Goal: Information Seeking & Learning: Find specific page/section

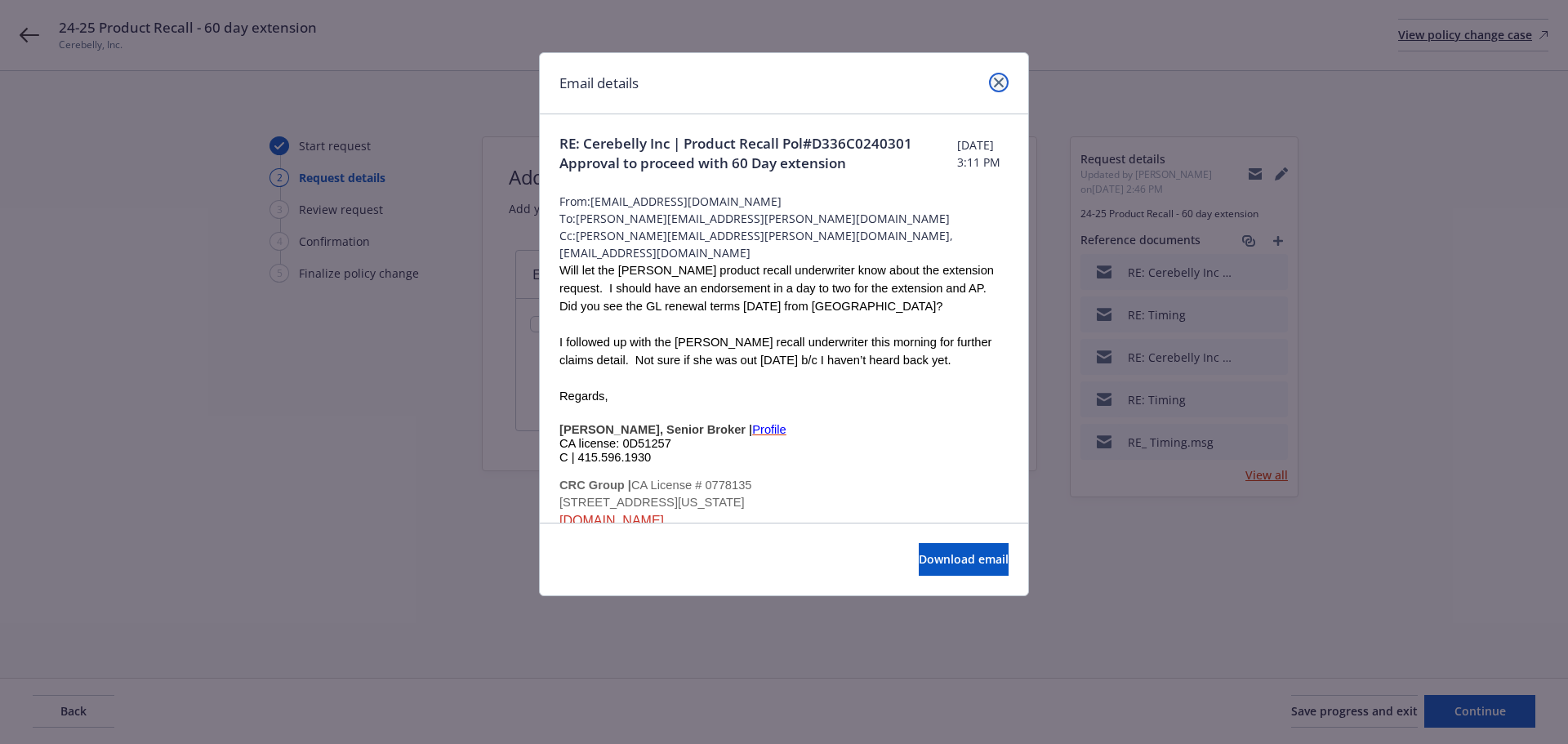
click at [993, 83] on link "close" at bounding box center [999, 82] width 19 height 19
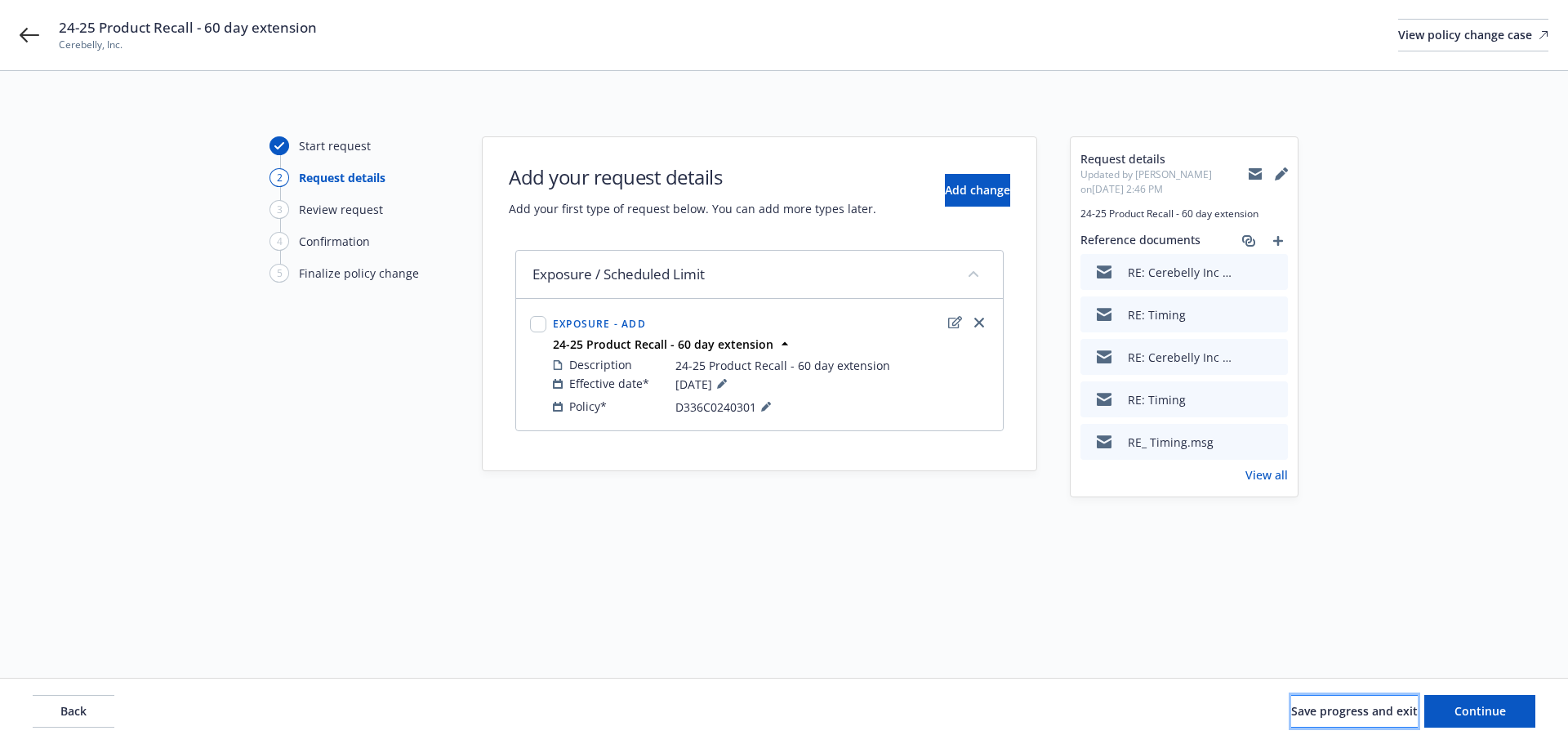
click at [1312, 705] on span "Save progress and exit" at bounding box center [1355, 711] width 127 height 15
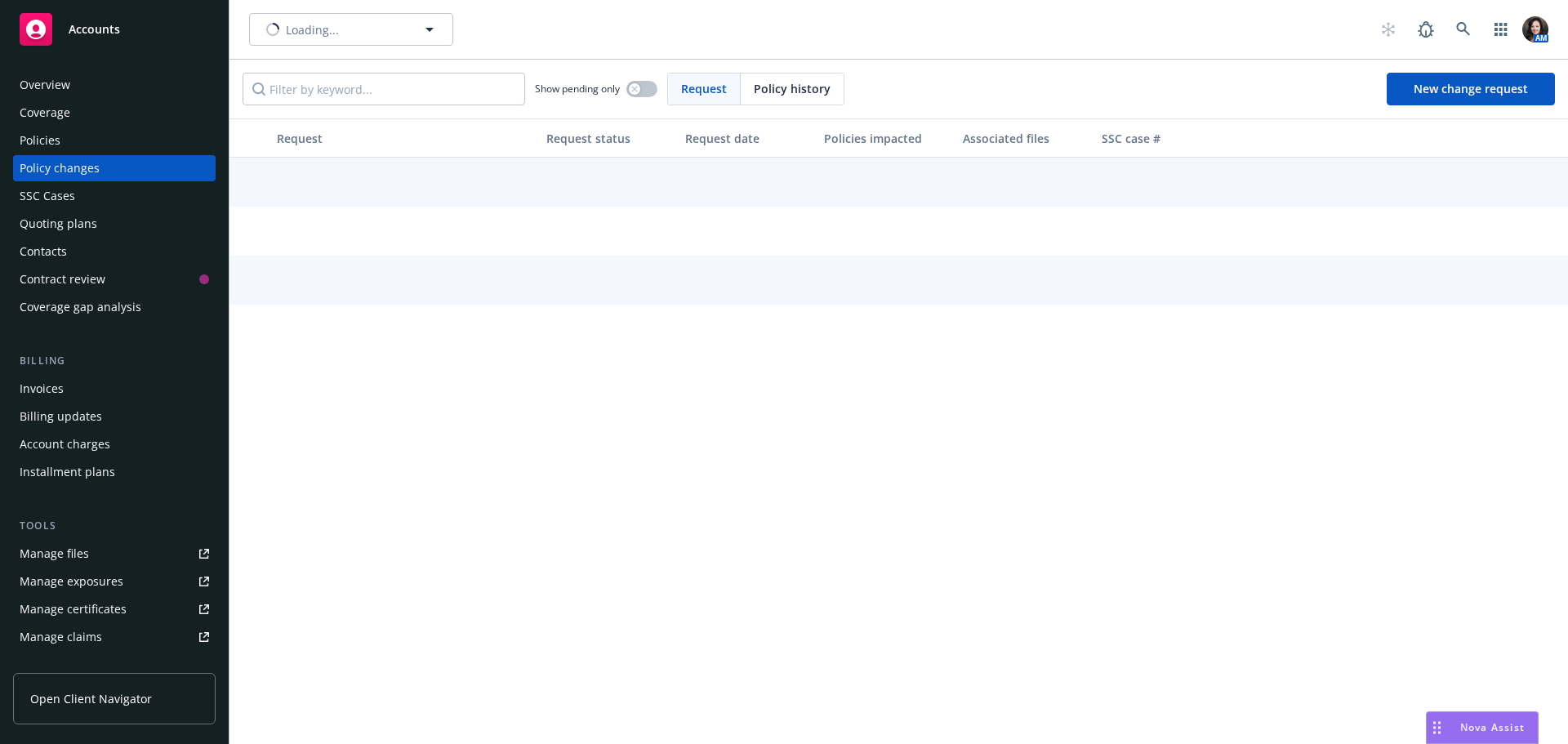
type input "Cerebelly, Inc."
click at [338, 15] on button "Cerebelly, Inc." at bounding box center [350, 29] width 204 height 33
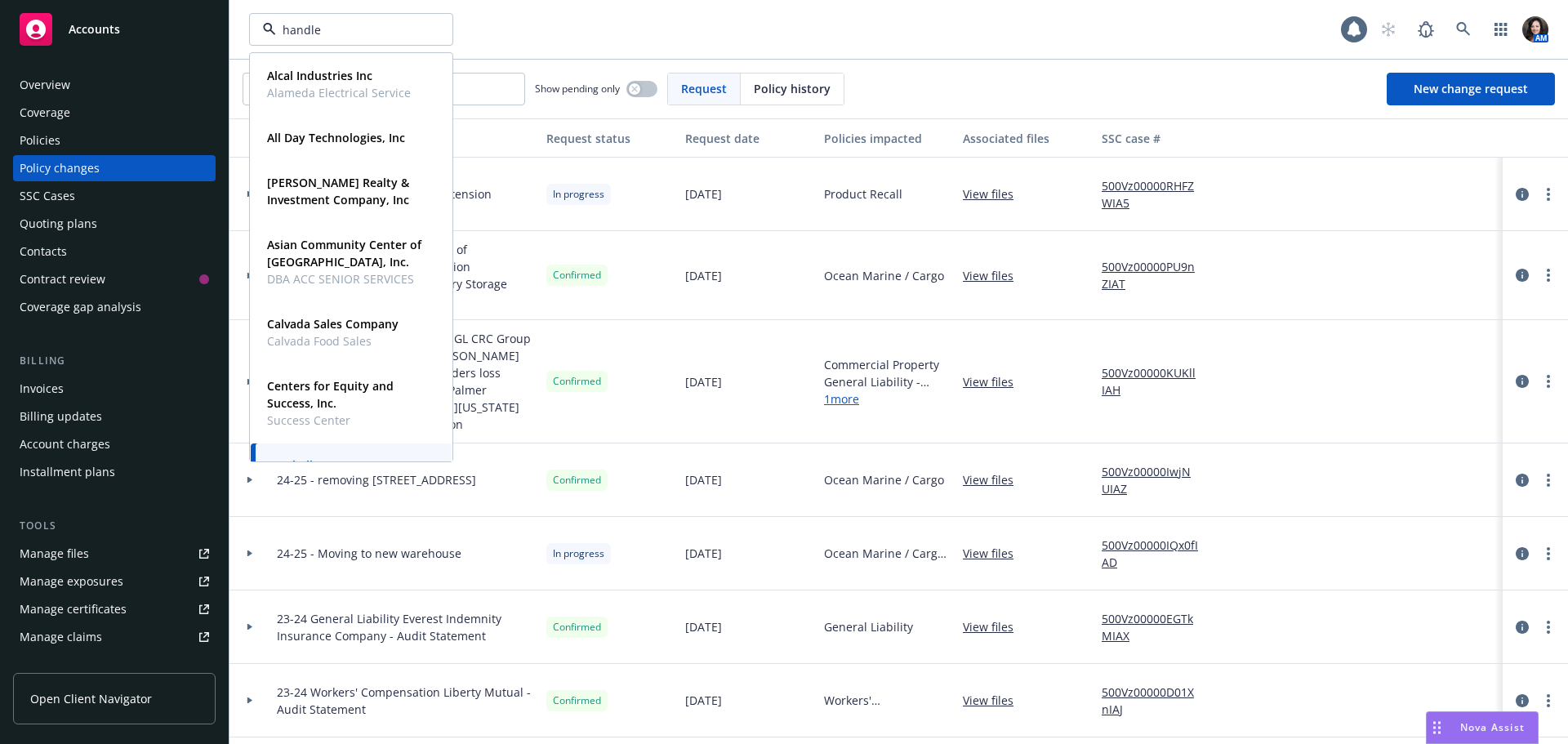
type input "handley"
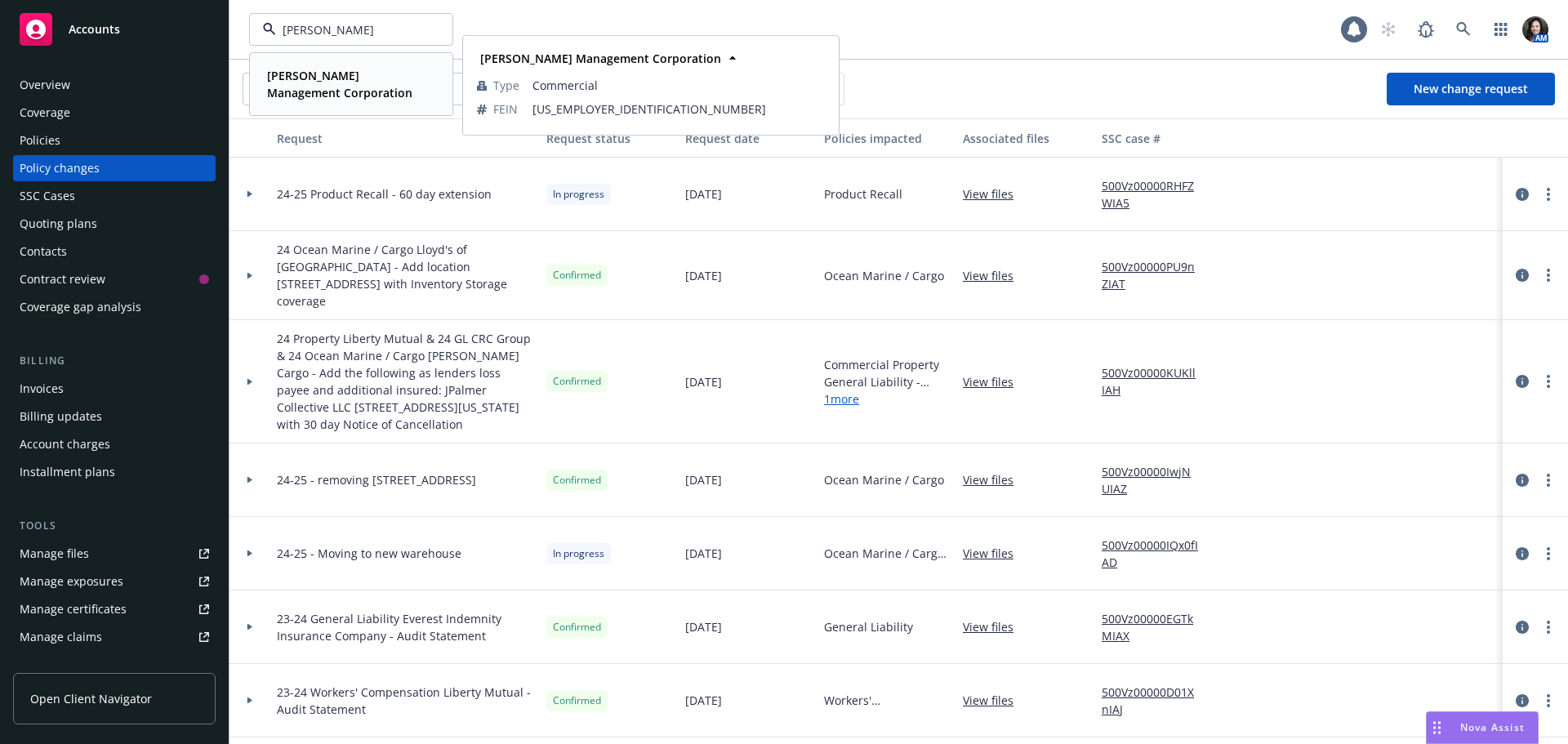
click at [316, 93] on strong "Handley Management Corporation" at bounding box center [340, 84] width 146 height 33
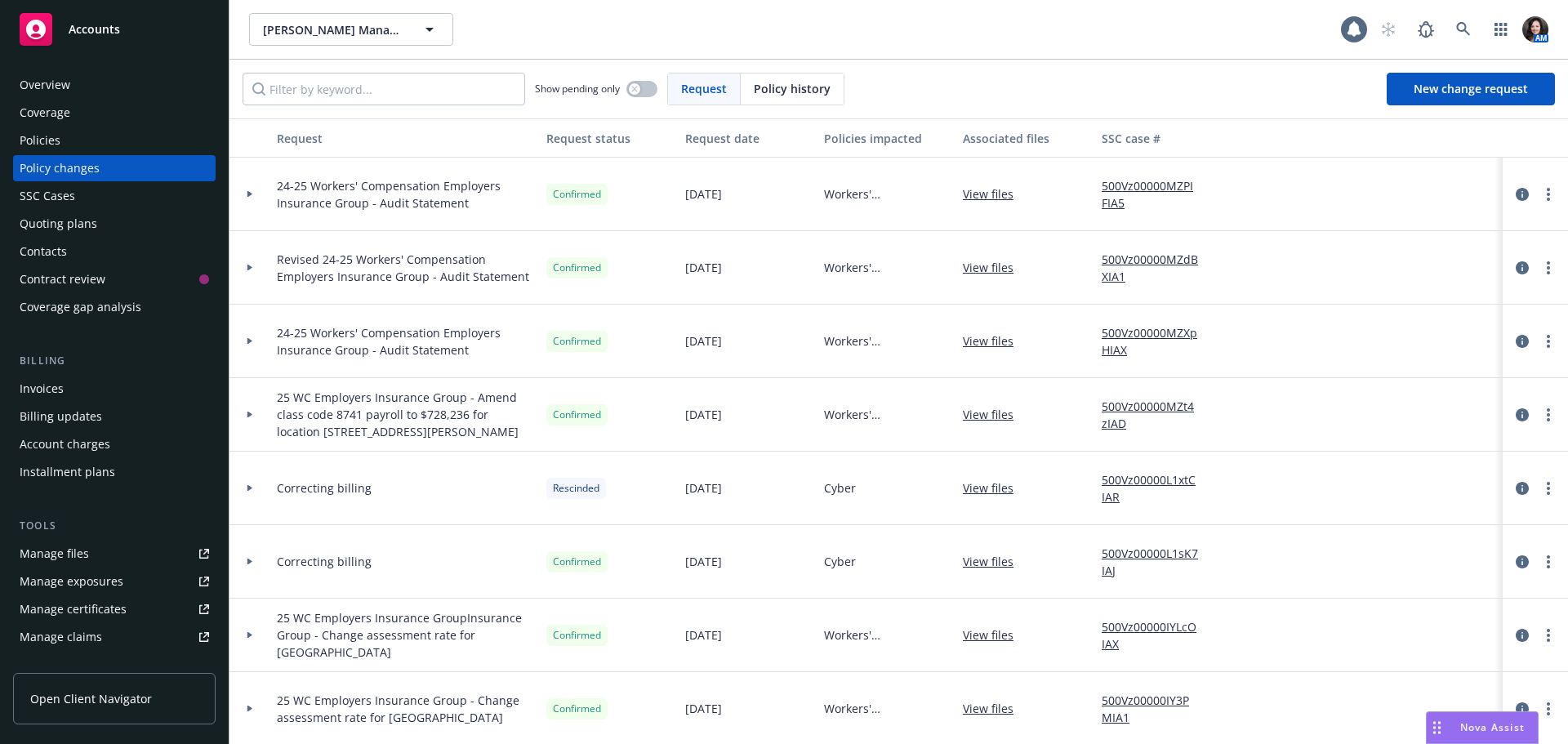
click at [83, 152] on div "Policies" at bounding box center [114, 141] width 190 height 26
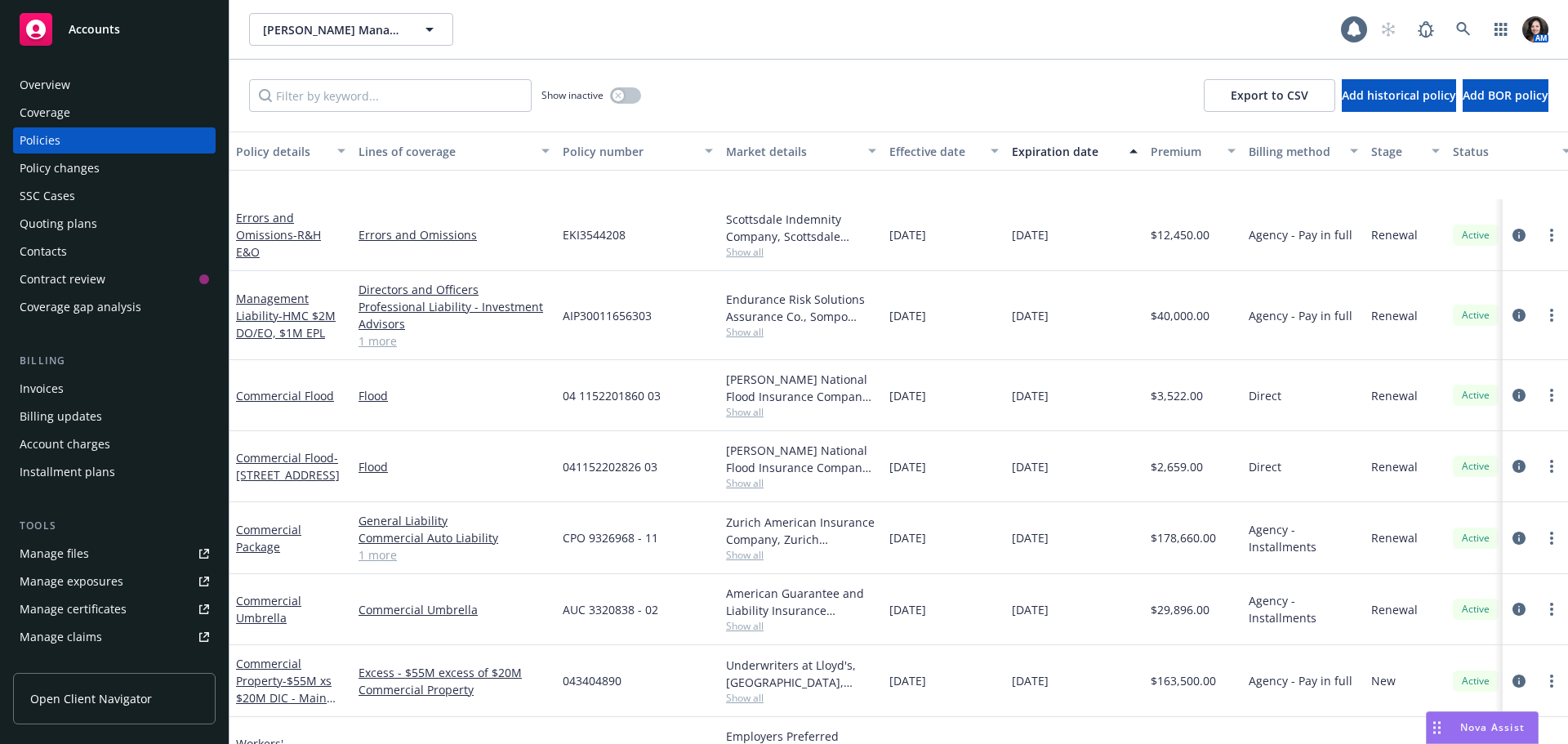
scroll to position [622, 0]
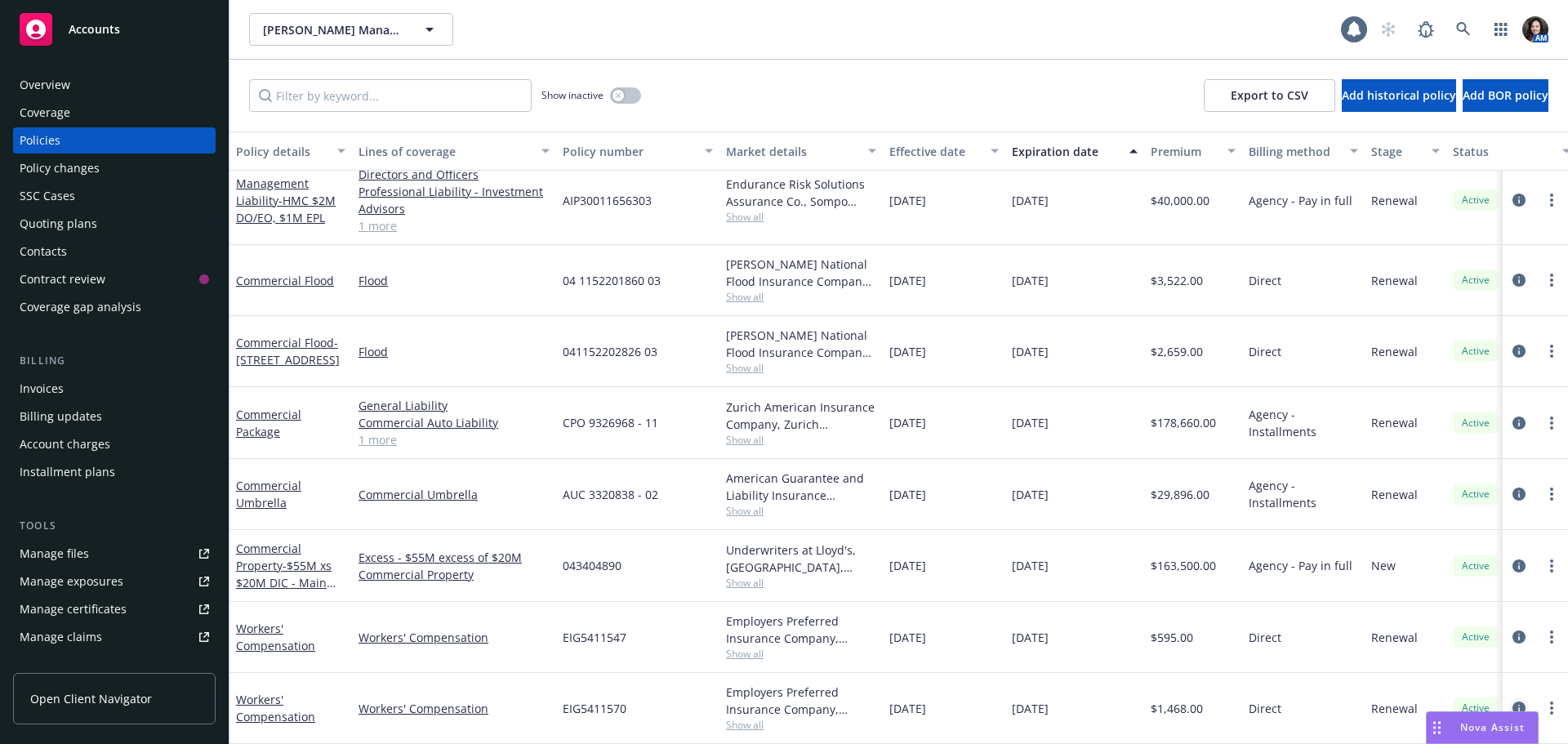
click at [1512, 702] on icon "circleInformation" at bounding box center [1518, 708] width 13 height 13
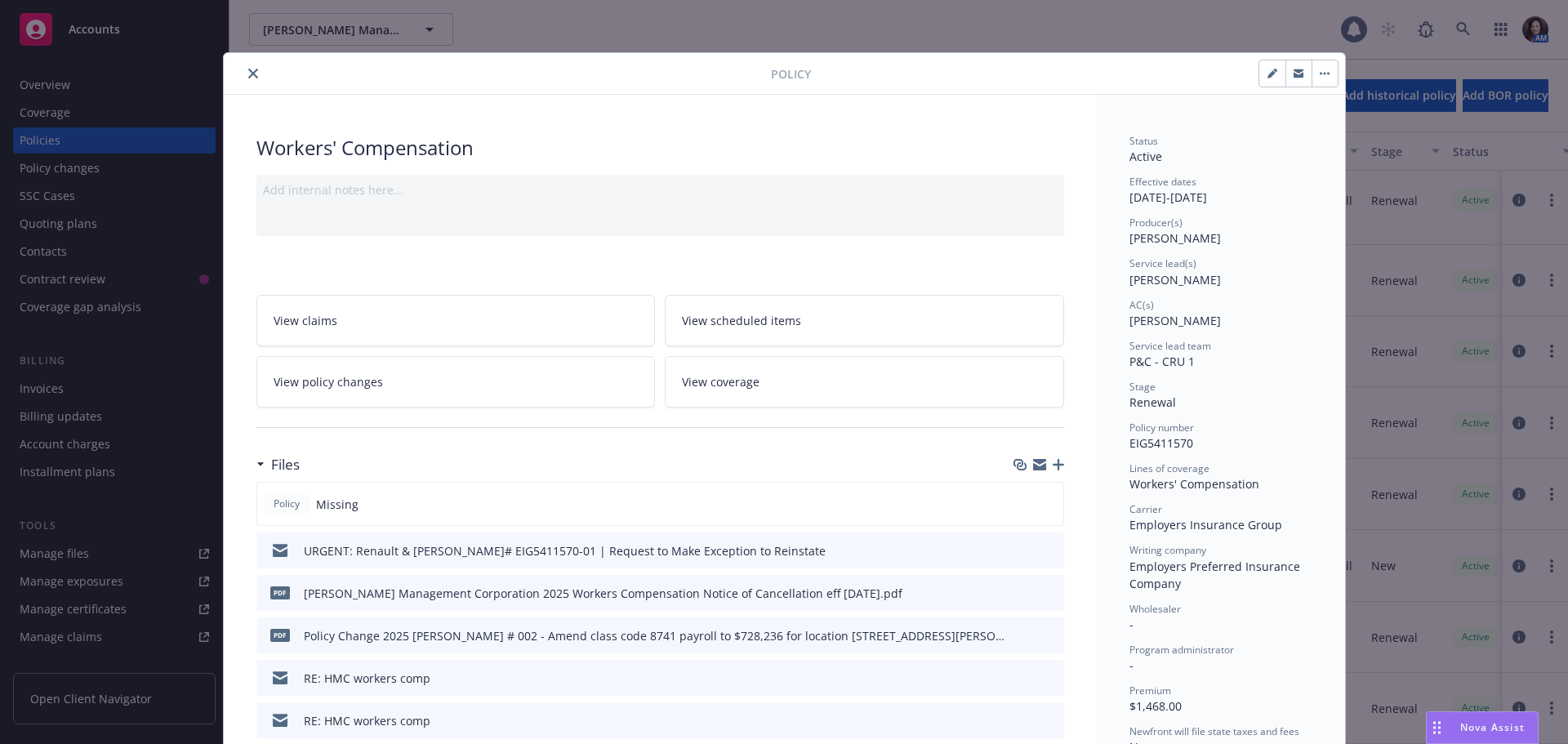
click at [1296, 70] on icon "button" at bounding box center [1299, 71] width 10 height 4
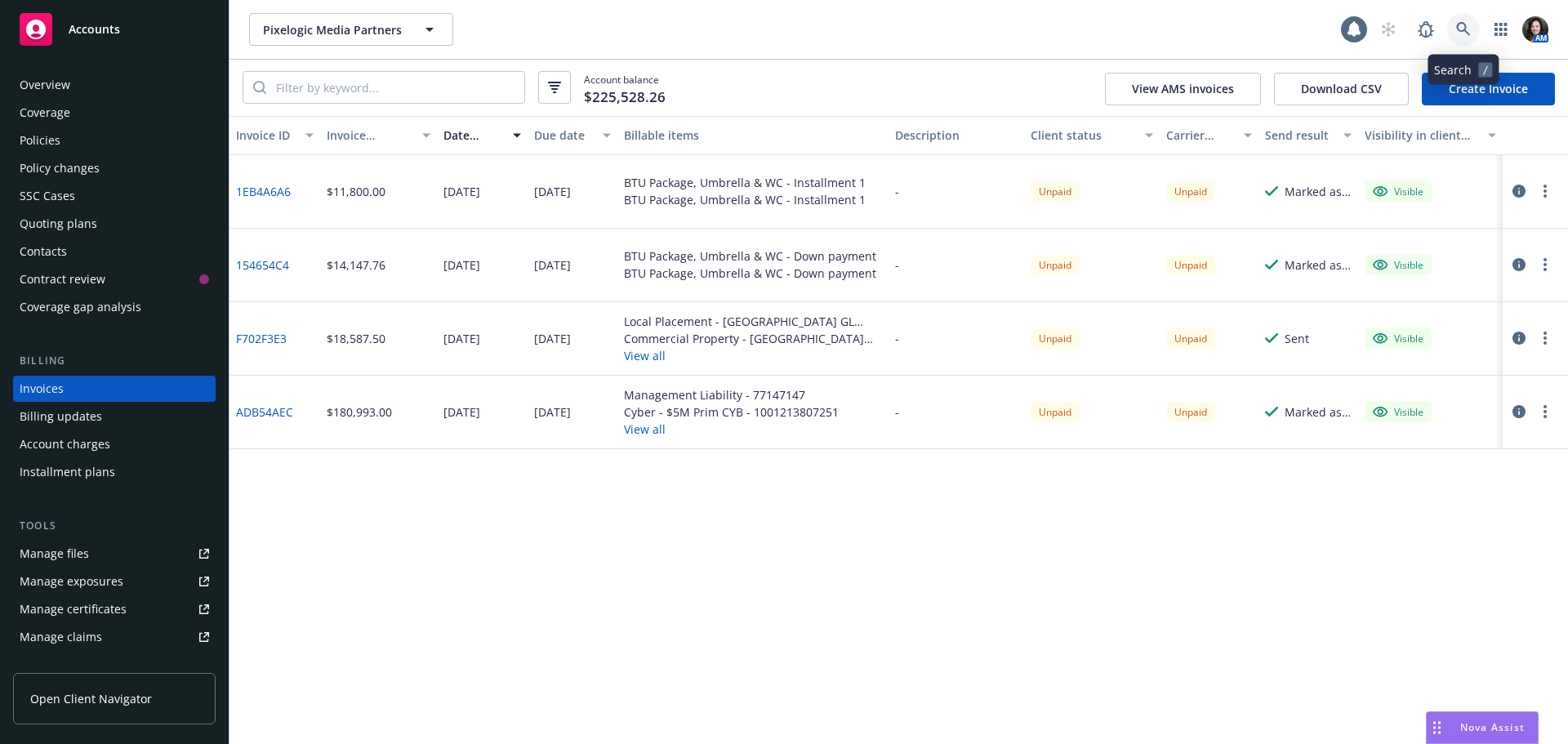
click at [1471, 35] on link at bounding box center [1463, 29] width 33 height 33
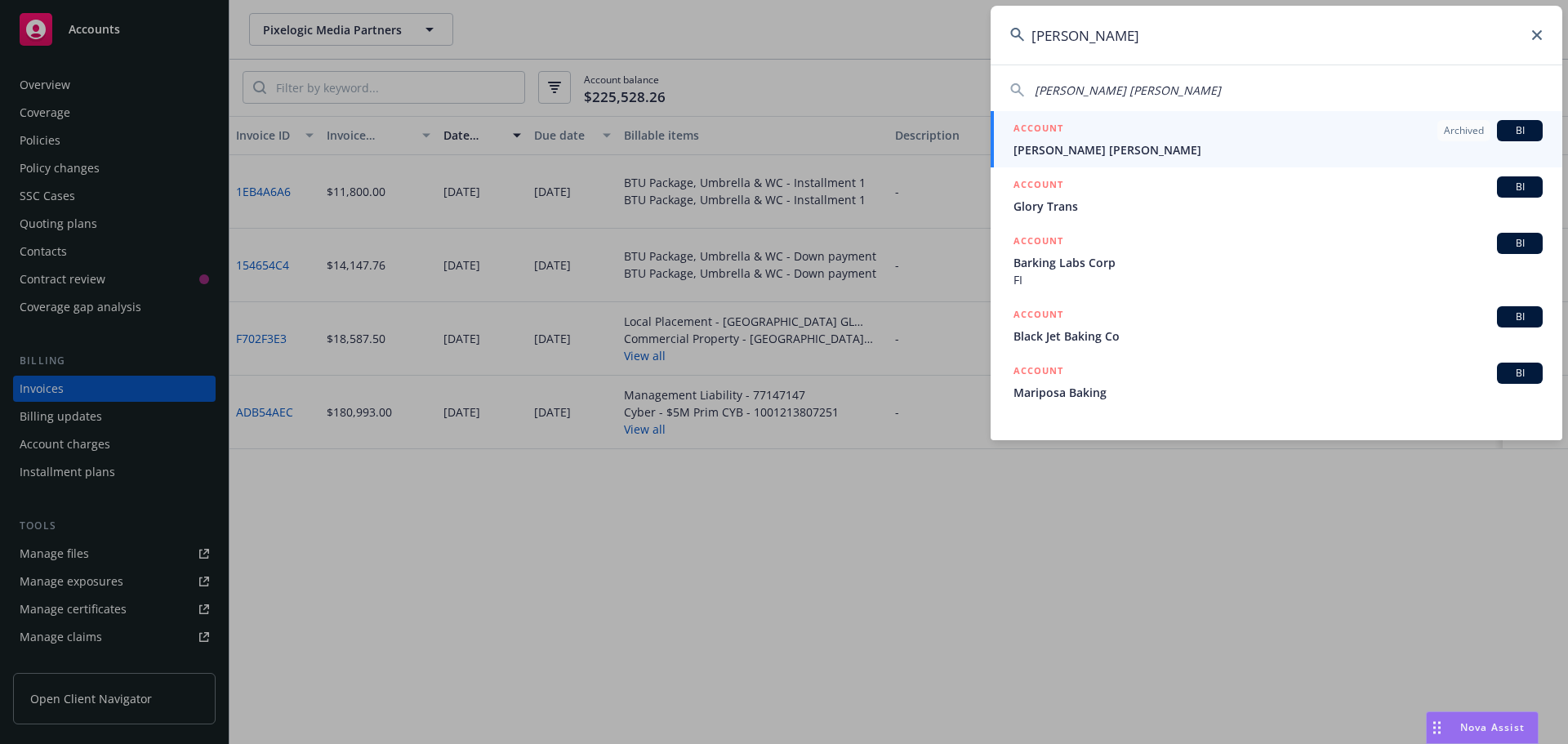
drag, startPoint x: 1048, startPoint y: 37, endPoint x: 898, endPoint y: 37, distance: 150.0
click at [898, 37] on div "[PERSON_NAME] [PERSON_NAME] [PERSON_NAME] ACCOUNT Archived BI [PERSON_NAME] [PE…" at bounding box center [784, 372] width 1568 height 744
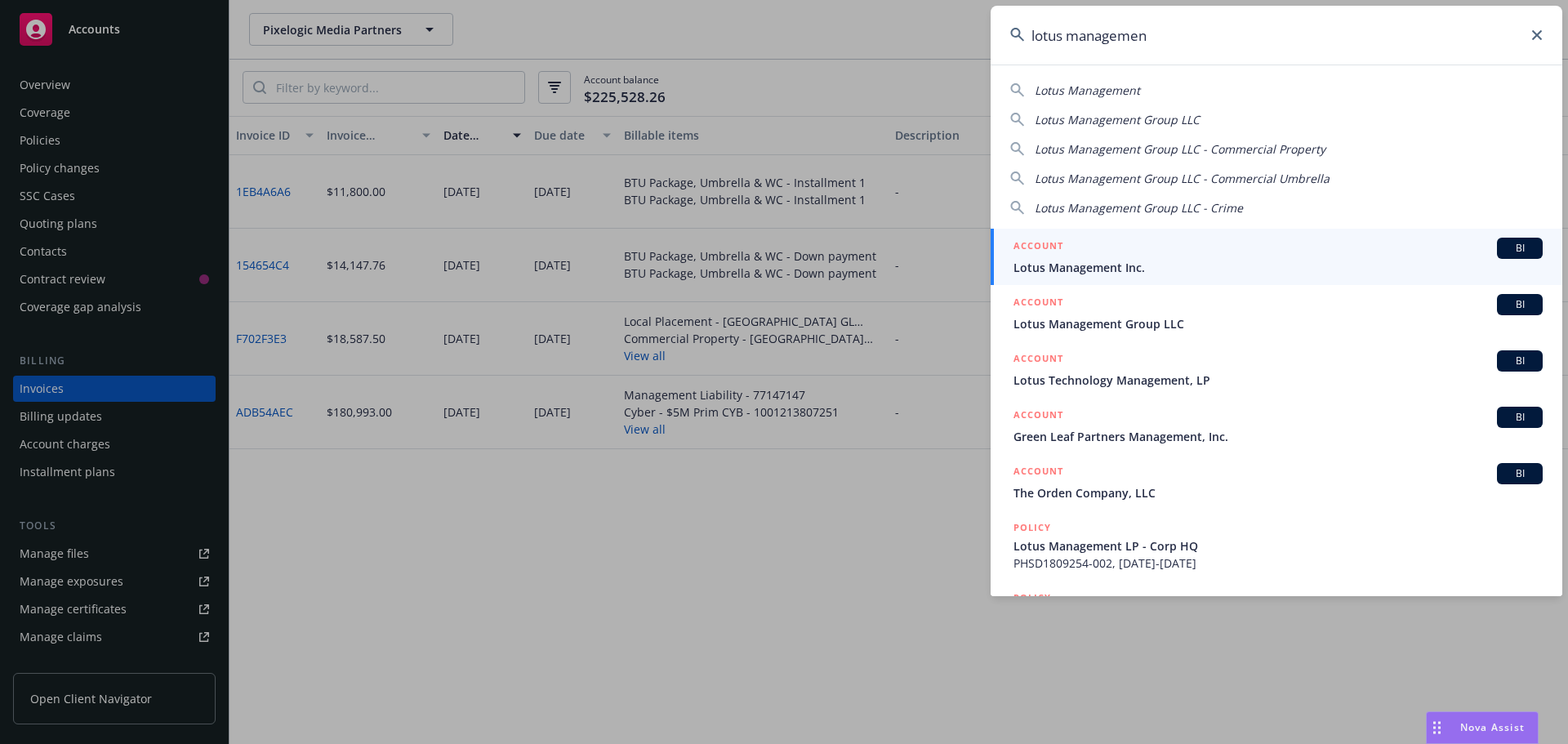
type input "lotus management"
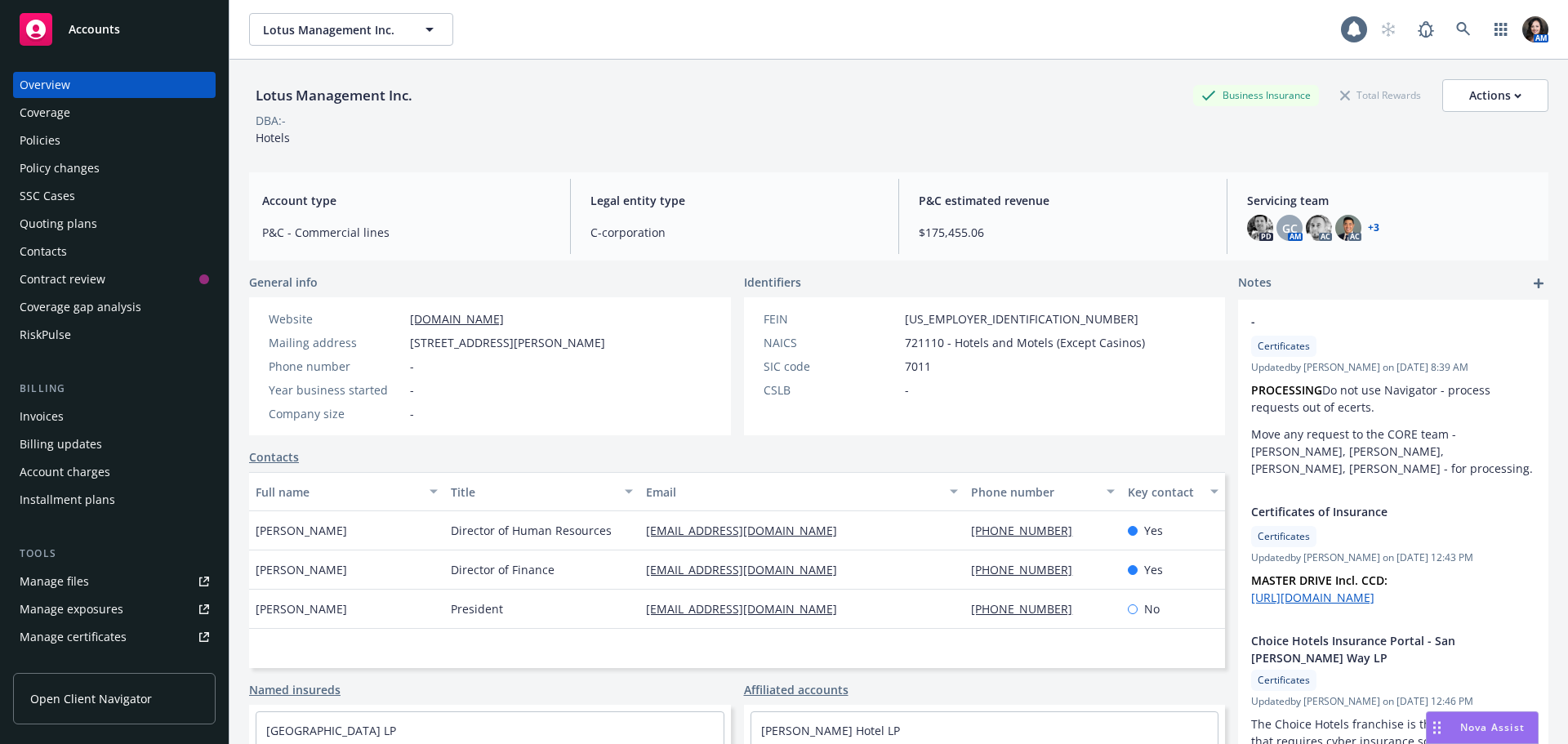
click at [83, 150] on div "Policies" at bounding box center [114, 141] width 190 height 26
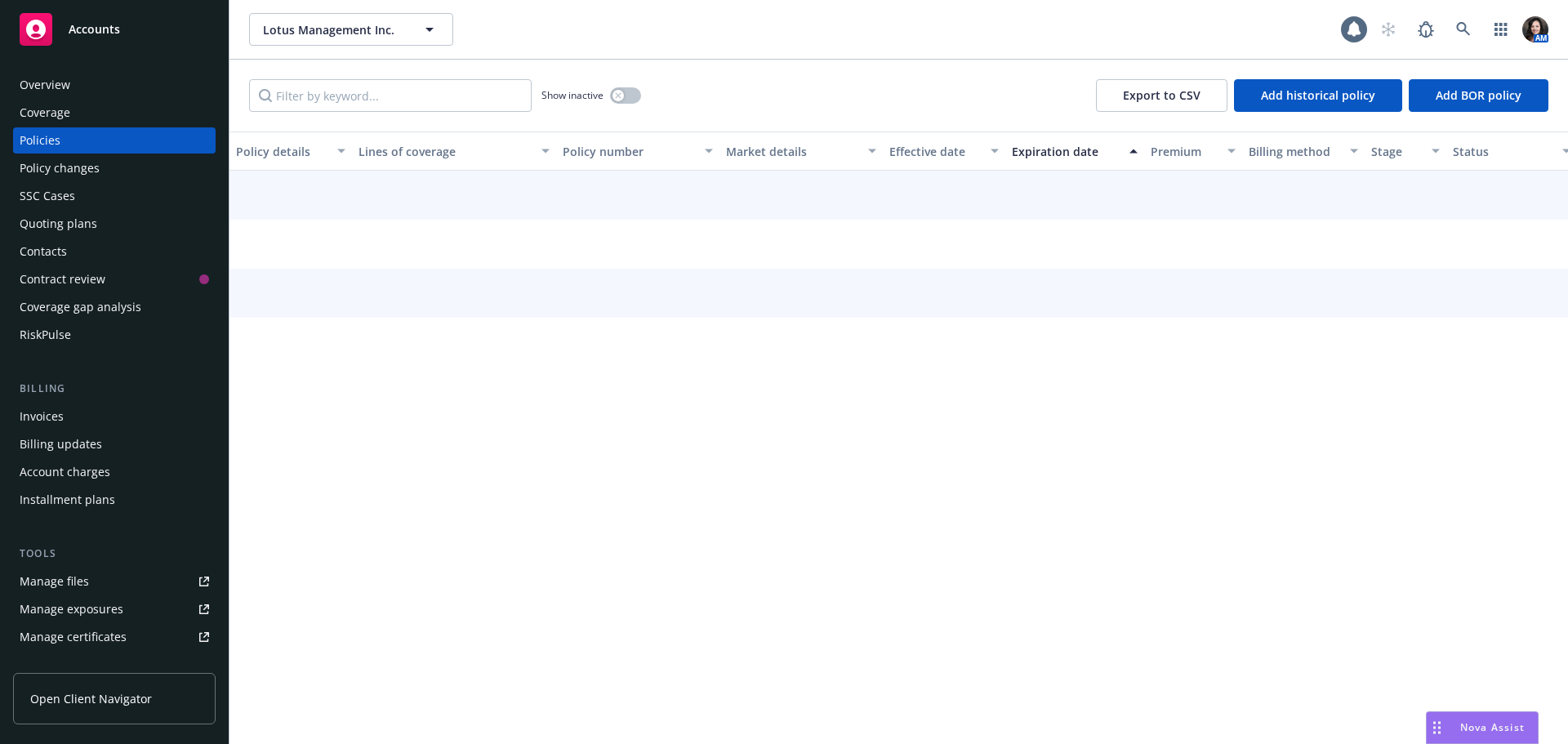
click at [375, 77] on div "Show inactive Export to CSV Add historical policy Add BOR policy" at bounding box center [899, 95] width 1339 height 72
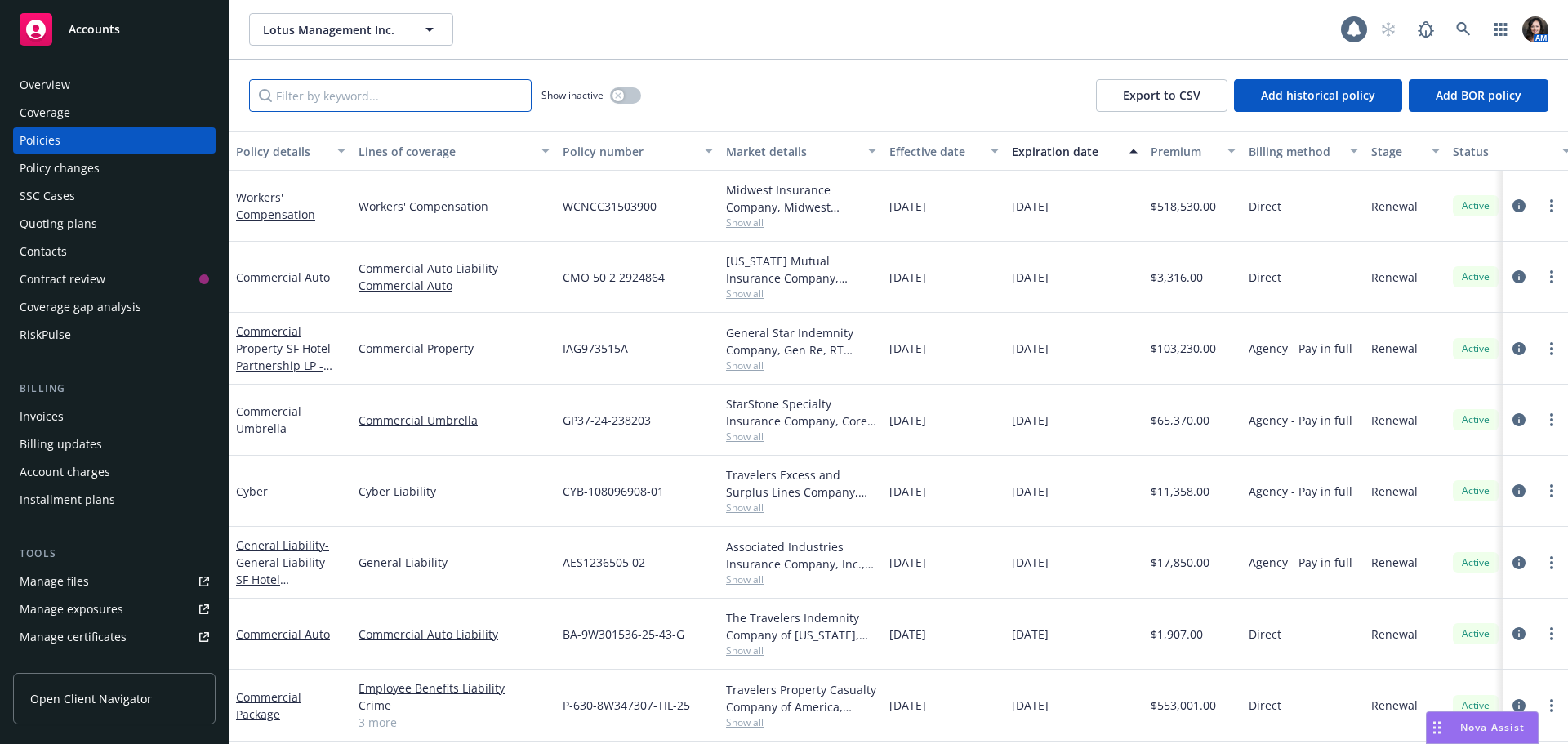
click at [351, 93] on input "Filter by keyword..." at bounding box center [390, 96] width 283 height 33
type input "cyber"
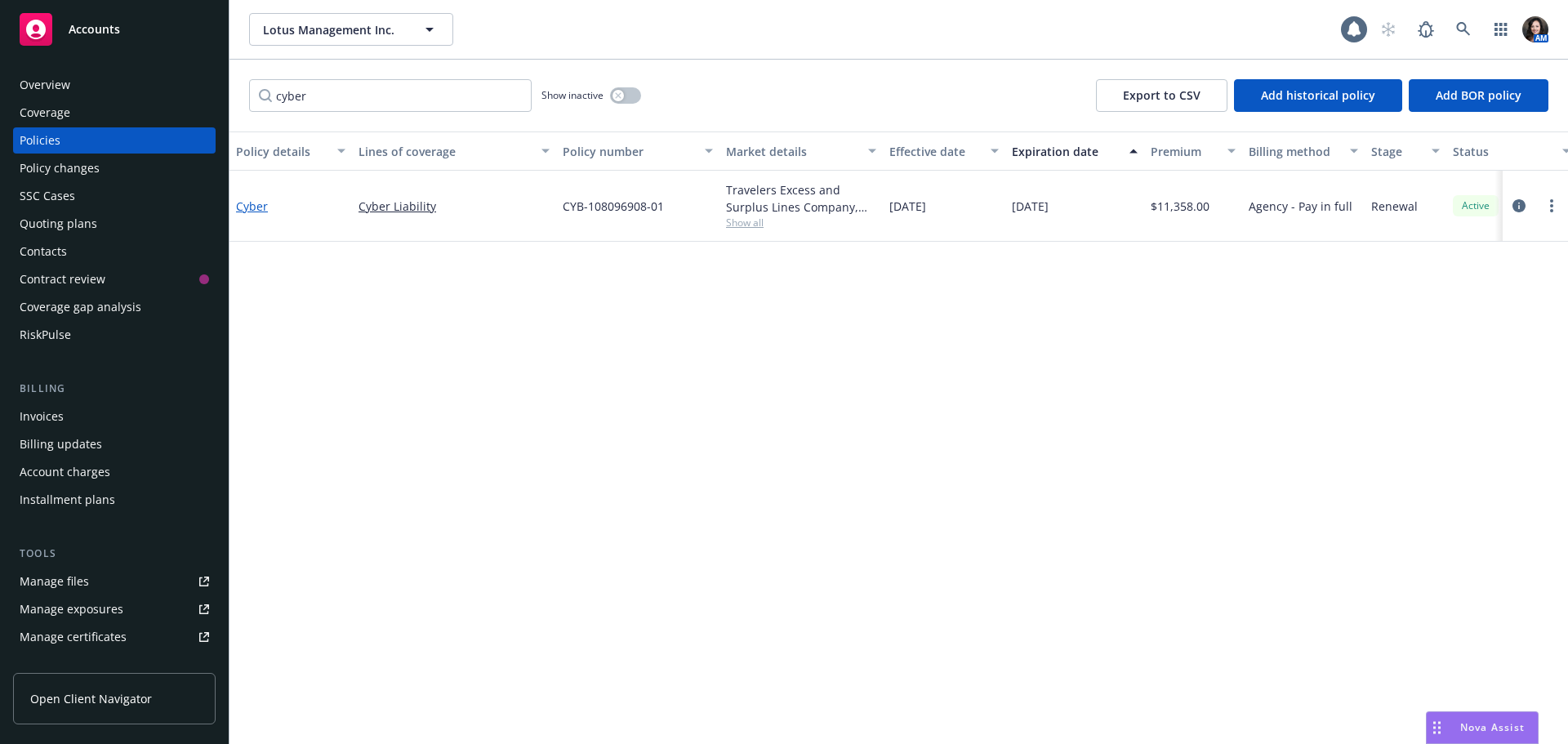
click at [243, 206] on link "Cyber" at bounding box center [252, 207] width 32 height 15
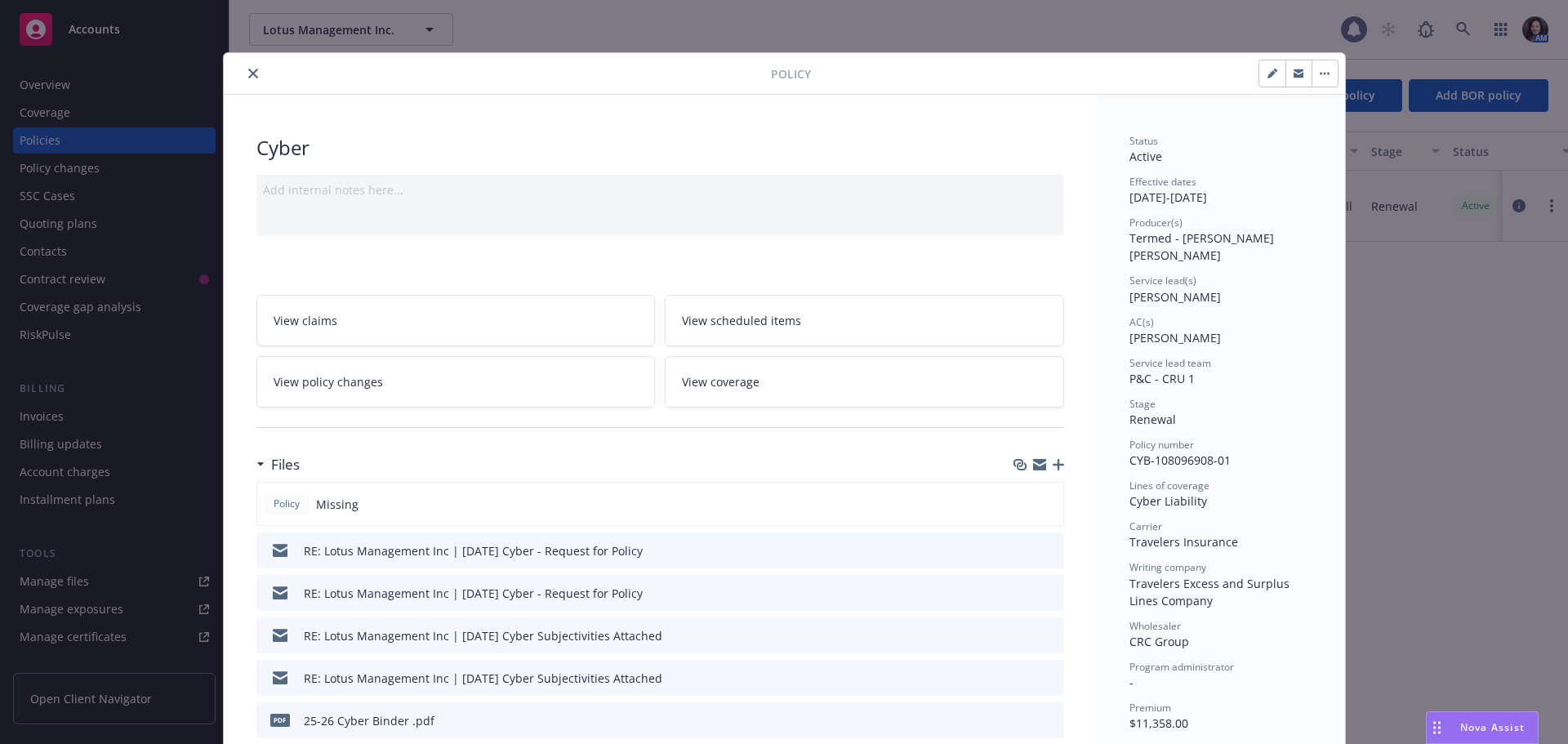
click at [1301, 73] on button "button" at bounding box center [1298, 73] width 26 height 26
drag, startPoint x: 243, startPoint y: 71, endPoint x: 637, endPoint y: 90, distance: 394.5
click at [248, 71] on icon "close" at bounding box center [253, 74] width 10 height 10
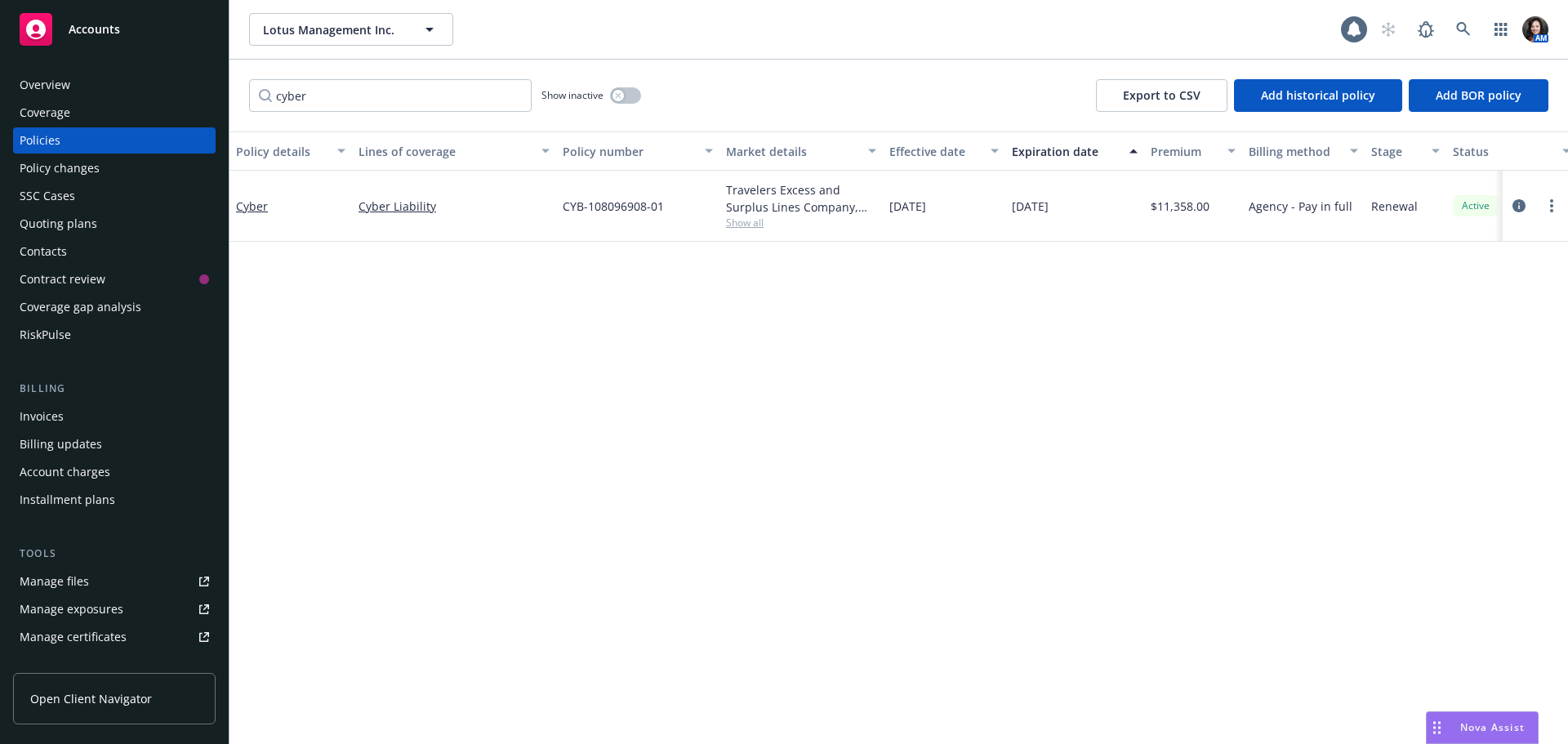
click at [65, 172] on div "Policy changes" at bounding box center [59, 168] width 80 height 26
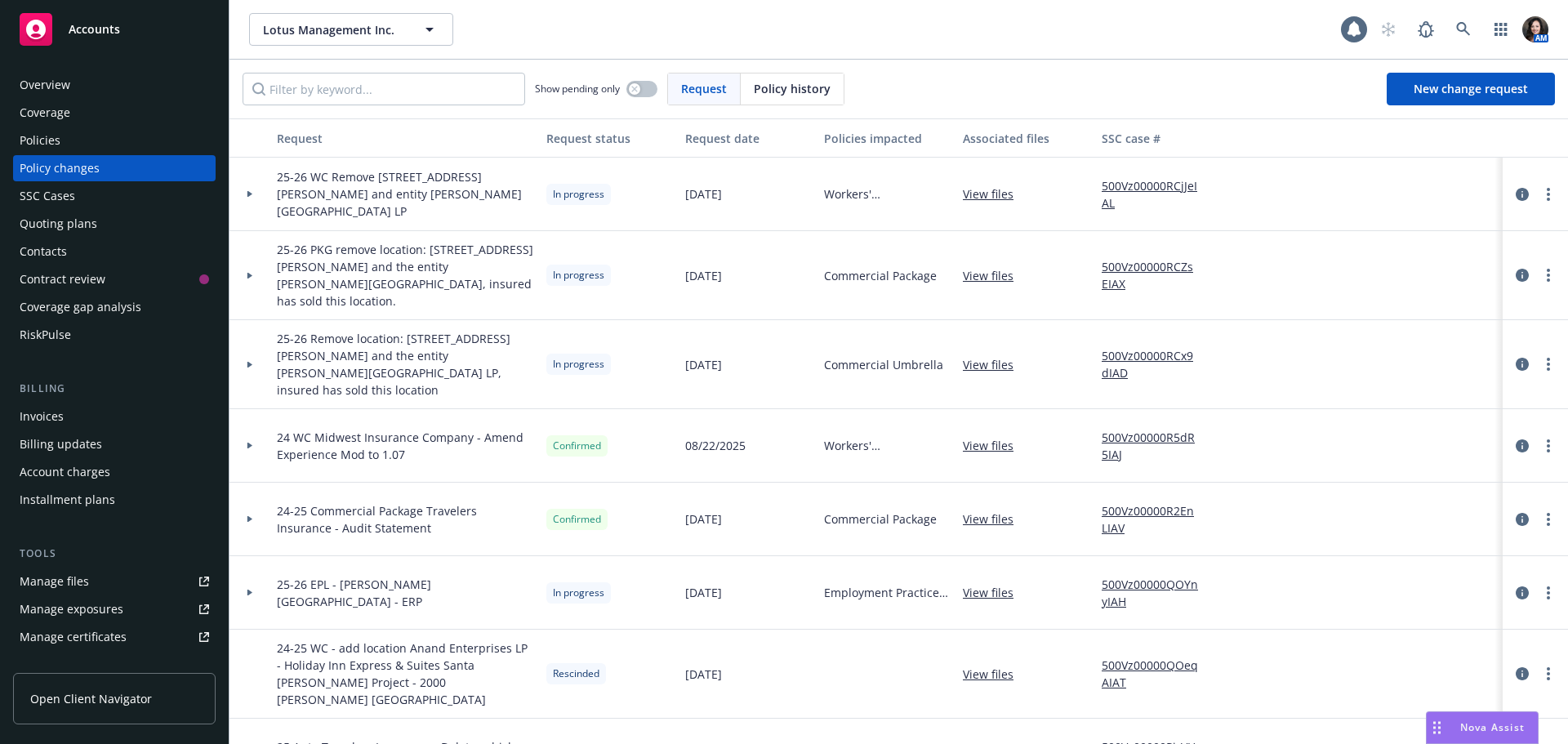
click at [980, 195] on link "View files" at bounding box center [994, 194] width 63 height 17
click at [1160, 191] on link "500Vz00000RCjJeIAL" at bounding box center [1156, 194] width 109 height 35
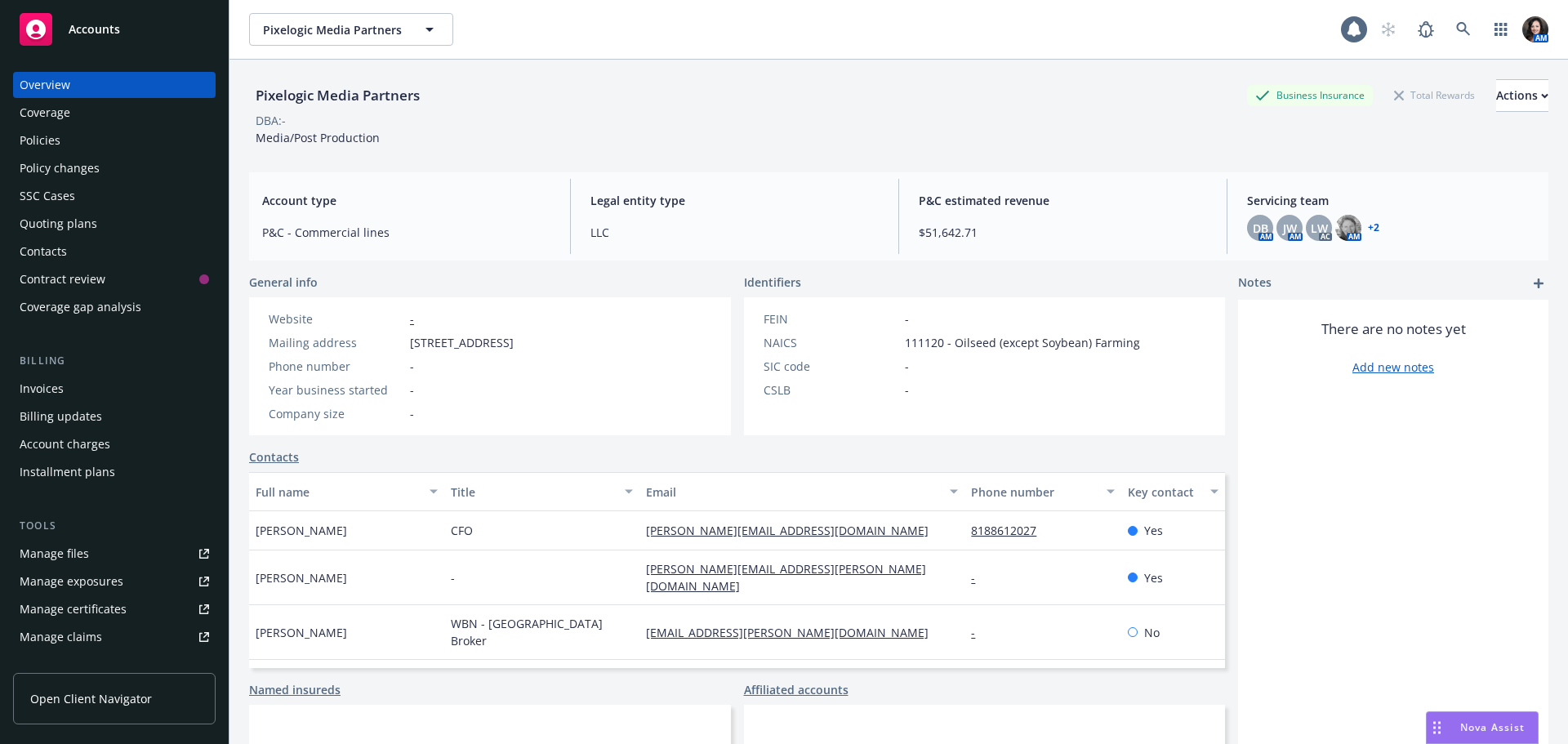
click at [111, 23] on span "Accounts" at bounding box center [94, 29] width 52 height 13
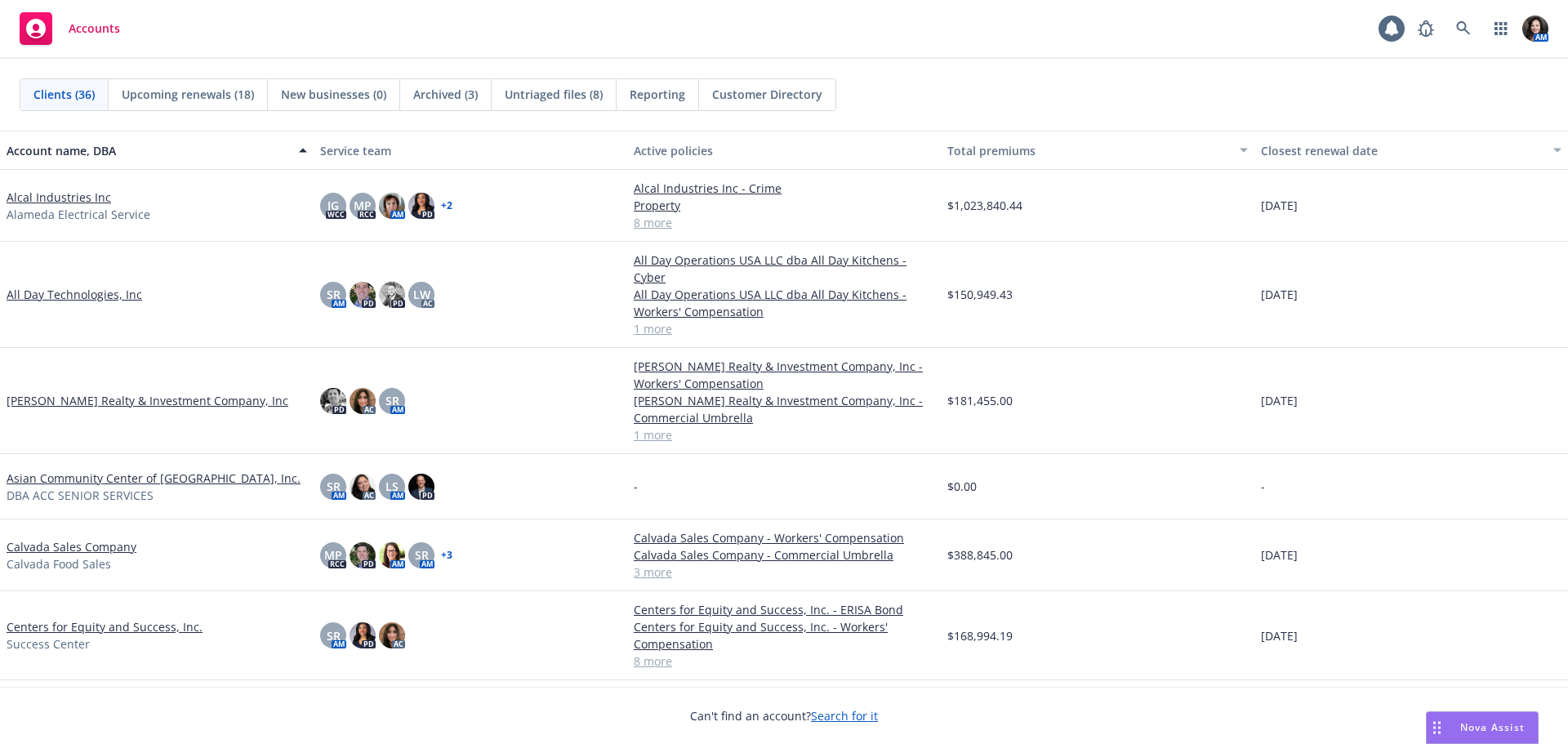
click at [43, 470] on link "Asian Community Center of Sacramento Valley, Inc." at bounding box center [153, 478] width 294 height 17
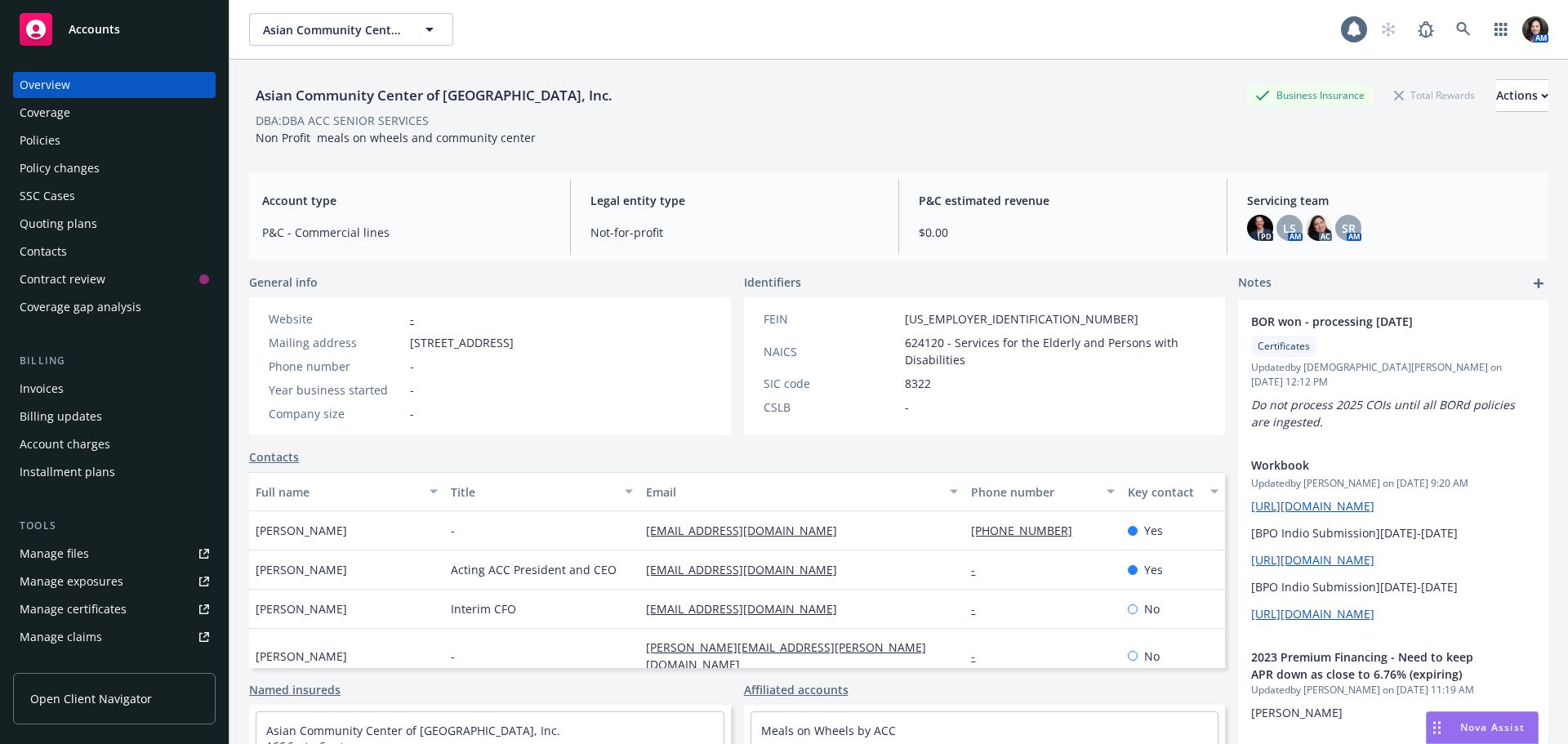
click at [35, 141] on div "Policies" at bounding box center [40, 141] width 41 height 26
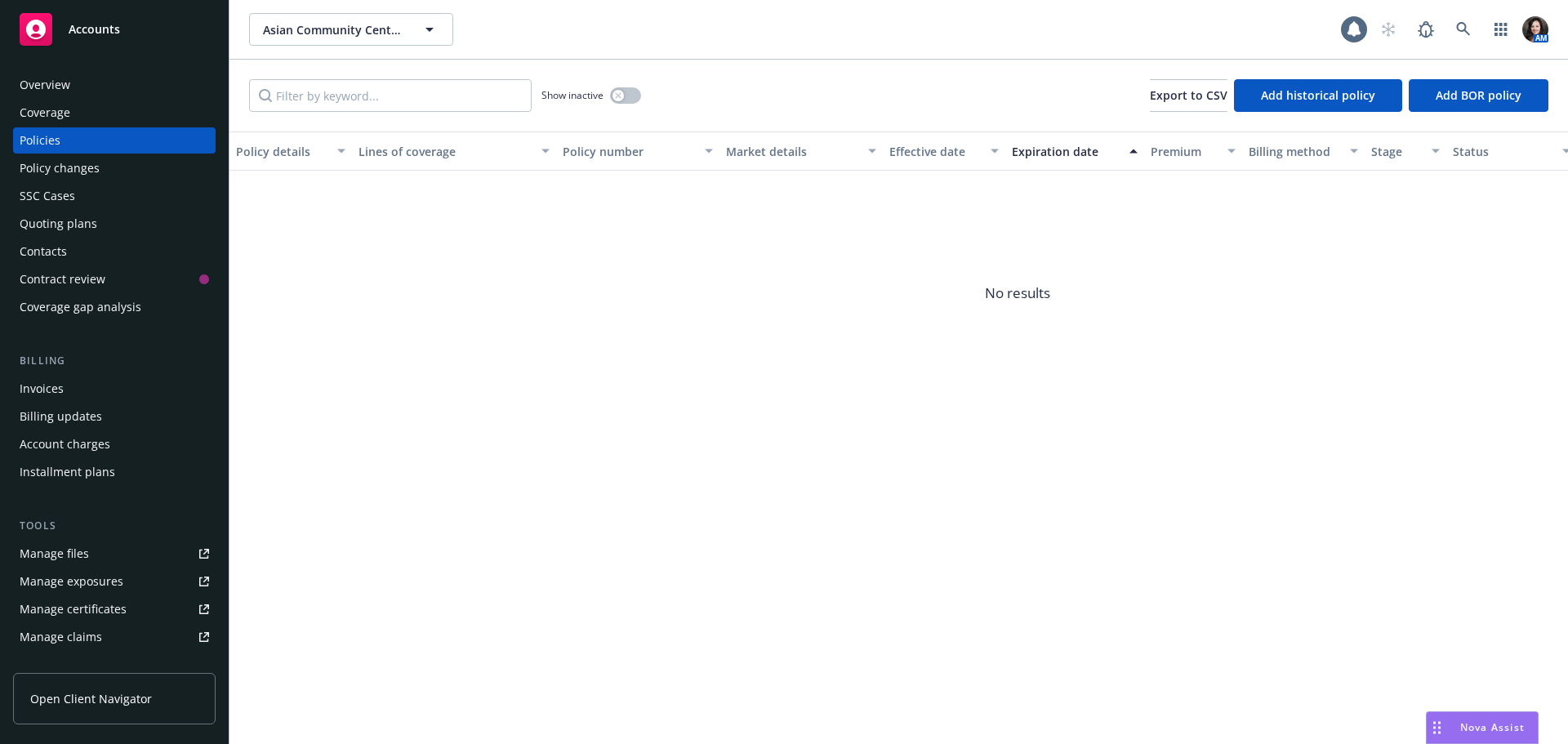
click at [49, 85] on div "Overview" at bounding box center [45, 85] width 51 height 26
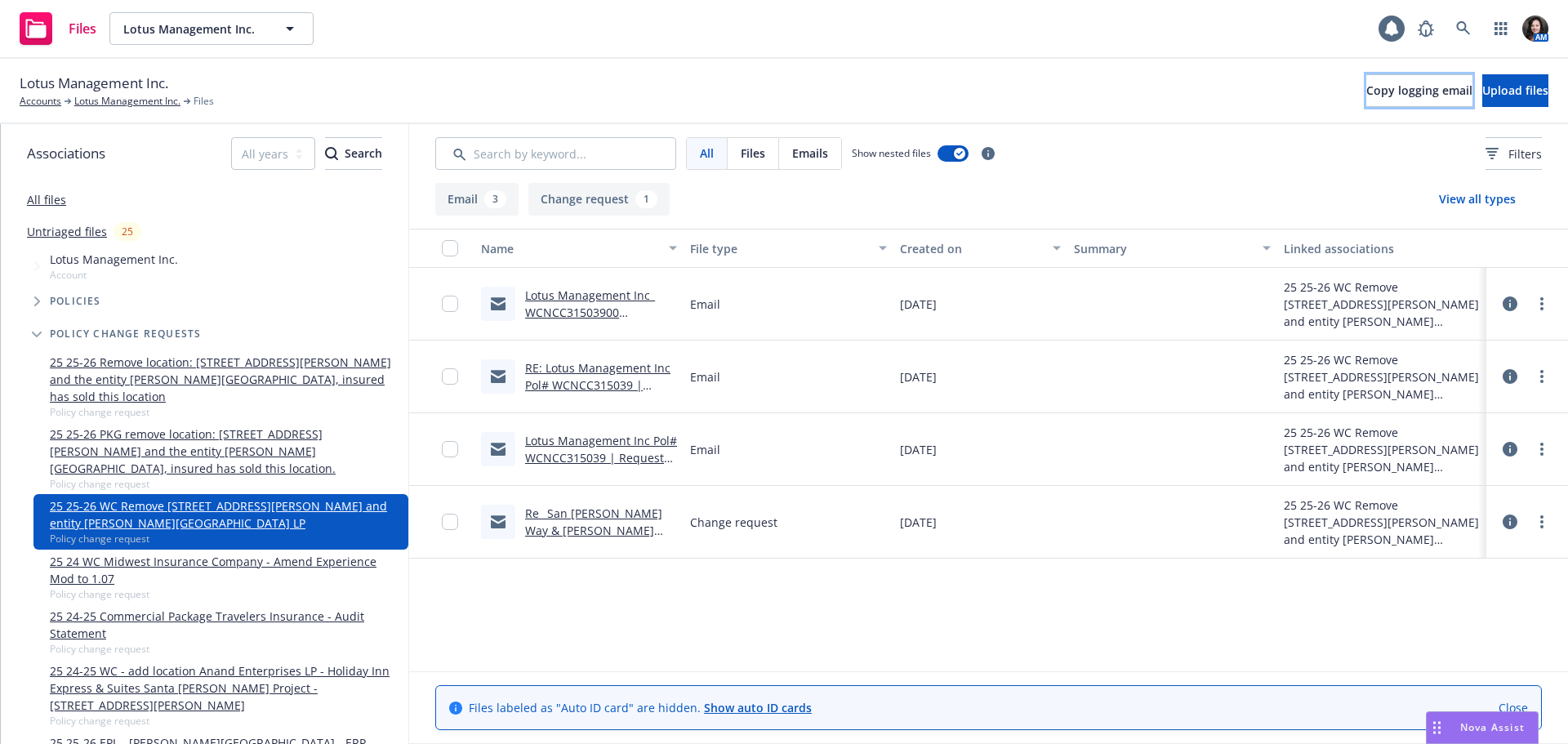
drag, startPoint x: 1366, startPoint y: 96, endPoint x: 1552, endPoint y: 121, distance: 187.7
click at [1371, 96] on span "Copy logging email" at bounding box center [1418, 90] width 106 height 15
